Goal: Check status: Check status

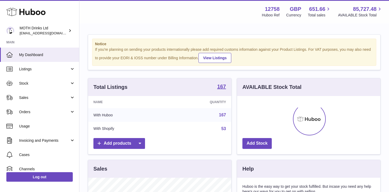
scroll to position [82, 143]
click at [64, 113] on span "Orders" at bounding box center [44, 111] width 50 height 5
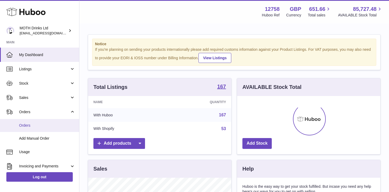
click at [38, 122] on link "Orders" at bounding box center [39, 125] width 79 height 13
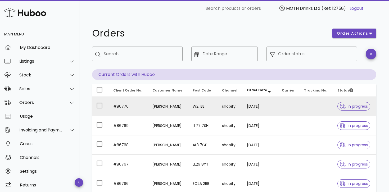
click at [175, 108] on td "[PERSON_NAME]" at bounding box center [168, 106] width 40 height 19
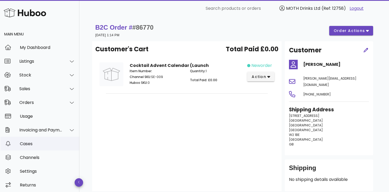
scroll to position [2, 0]
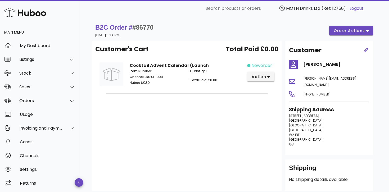
click at [116, 29] on strong "B2C Order # #86770" at bounding box center [124, 27] width 58 height 7
drag, startPoint x: 134, startPoint y: 27, endPoint x: 175, endPoint y: 27, distance: 41.0
click at [175, 27] on div "B2C Order # #86770 24 September 2025 at 1:14 PM order actions" at bounding box center [234, 30] width 278 height 15
copy span "#86770"
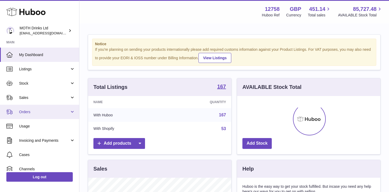
scroll to position [82, 143]
click at [66, 112] on span "Orders" at bounding box center [44, 111] width 50 height 5
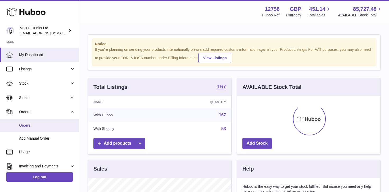
click at [40, 125] on span "Orders" at bounding box center [47, 125] width 56 height 5
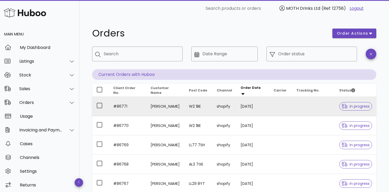
click at [117, 106] on td "#86771" at bounding box center [127, 106] width 37 height 19
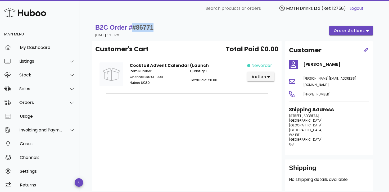
drag, startPoint x: 135, startPoint y: 27, endPoint x: 178, endPoint y: 27, distance: 43.1
click at [178, 27] on div "B2C Order # #86771 24 September 2025 at 1:18 PM order actions" at bounding box center [234, 30] width 278 height 15
copy span "#86771"
